Goal: Find specific page/section: Find specific page/section

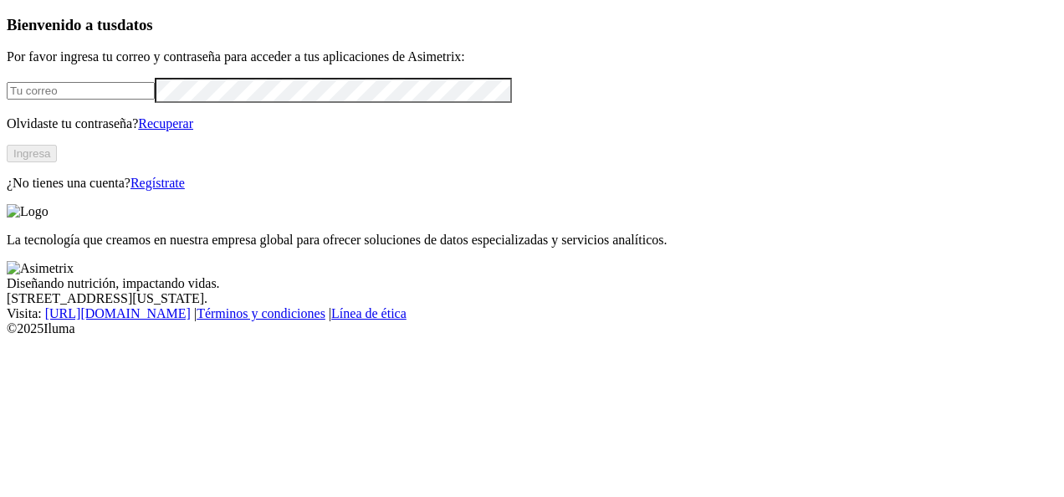
type input "[PERSON_NAME][EMAIL_ADDRESS][PERSON_NAME][DOMAIN_NAME]"
click at [57, 162] on button "Ingresa" at bounding box center [32, 154] width 50 height 18
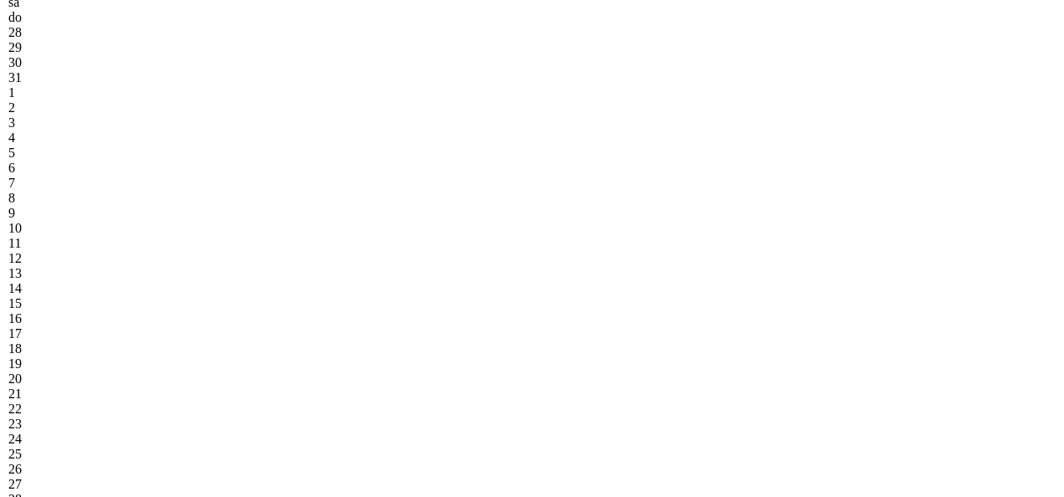
click at [170, 100] on div "1" at bounding box center [88, 92] width 161 height 15
